Goal: Download file/media

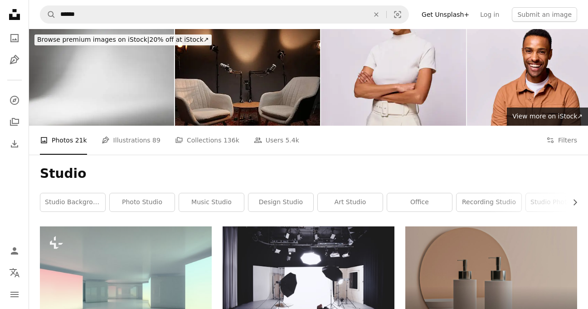
scroll to position [4869, 0]
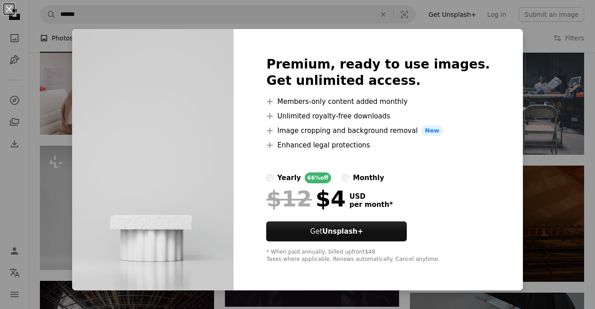
click at [533, 54] on div "An X shape Premium, ready to use images. Get unlimited access. A plus sign Memb…" at bounding box center [297, 154] width 595 height 309
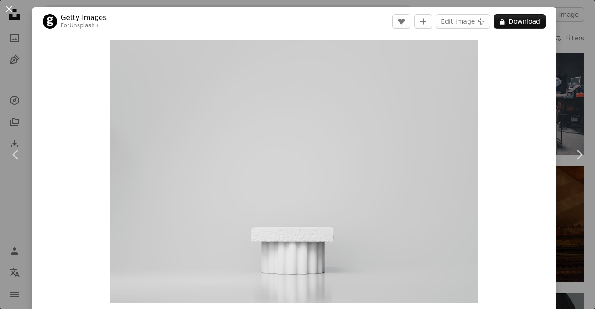
click at [10, 12] on button "An X shape" at bounding box center [9, 9] width 11 height 11
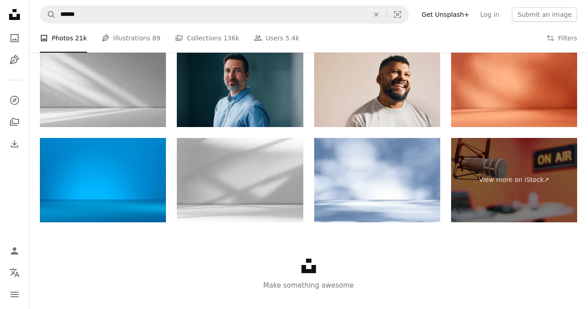
scroll to position [6555, 0]
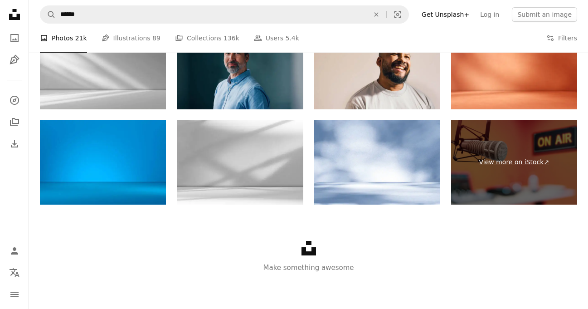
click at [500, 175] on link "View more on iStock ↗" at bounding box center [514, 162] width 126 height 84
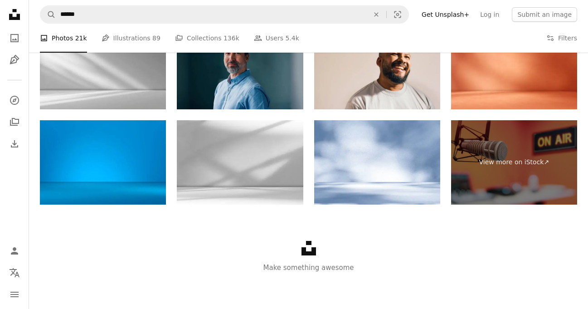
scroll to position [606, 0]
